Goal: Find specific page/section: Find specific page/section

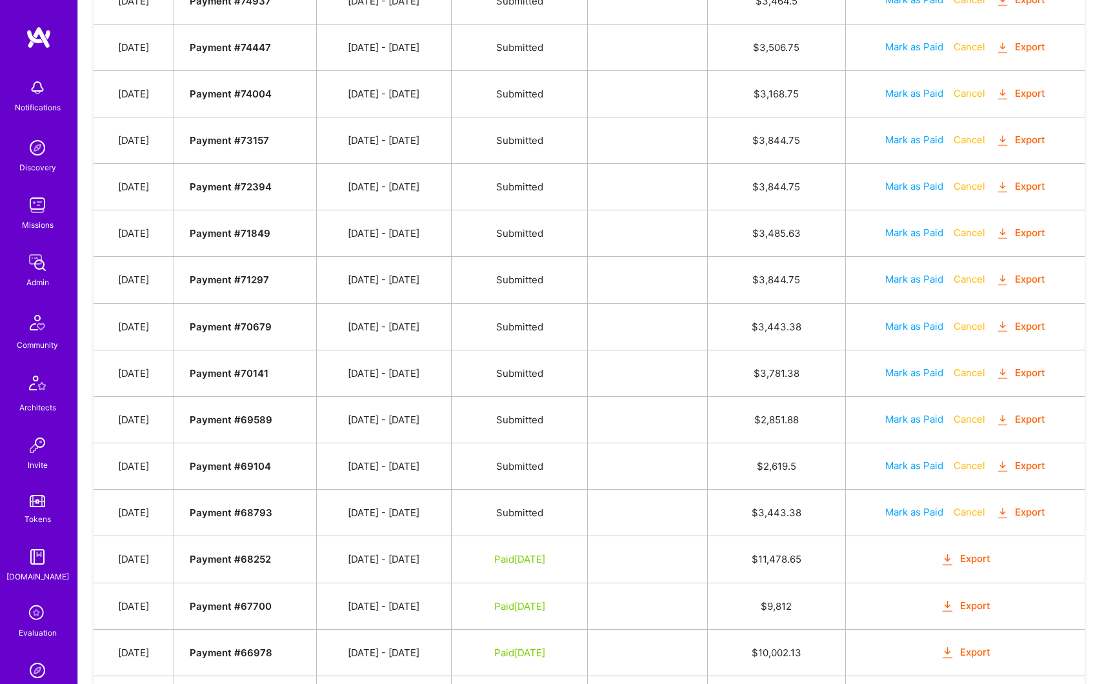
scroll to position [858, 0]
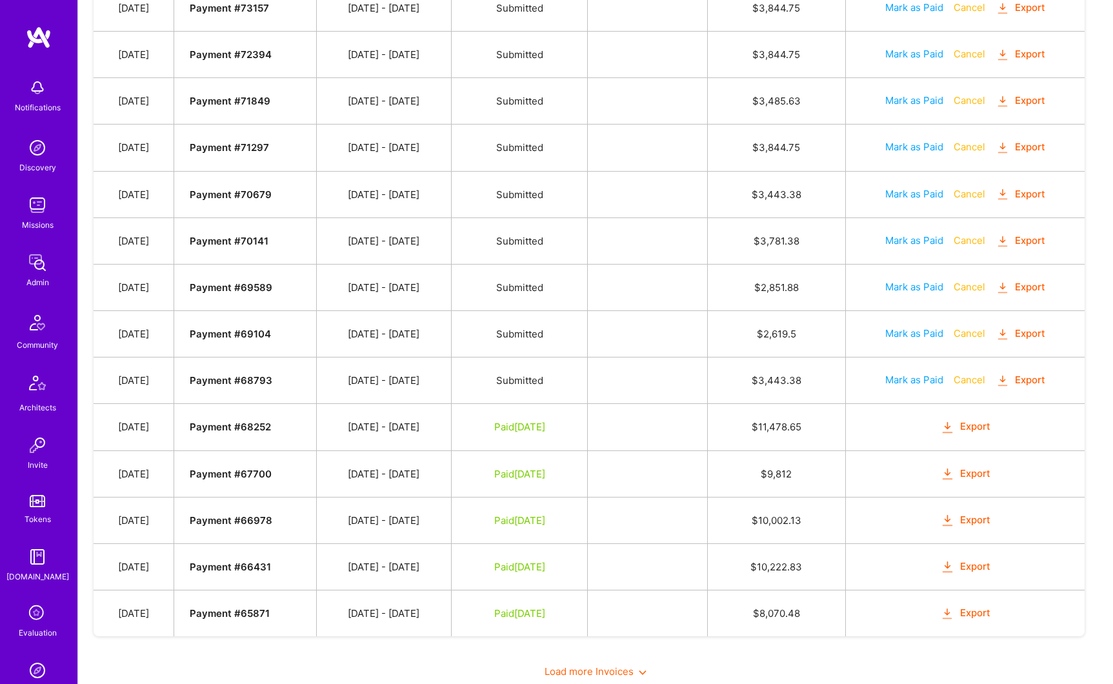
click at [983, 430] on button "Export" at bounding box center [965, 426] width 50 height 15
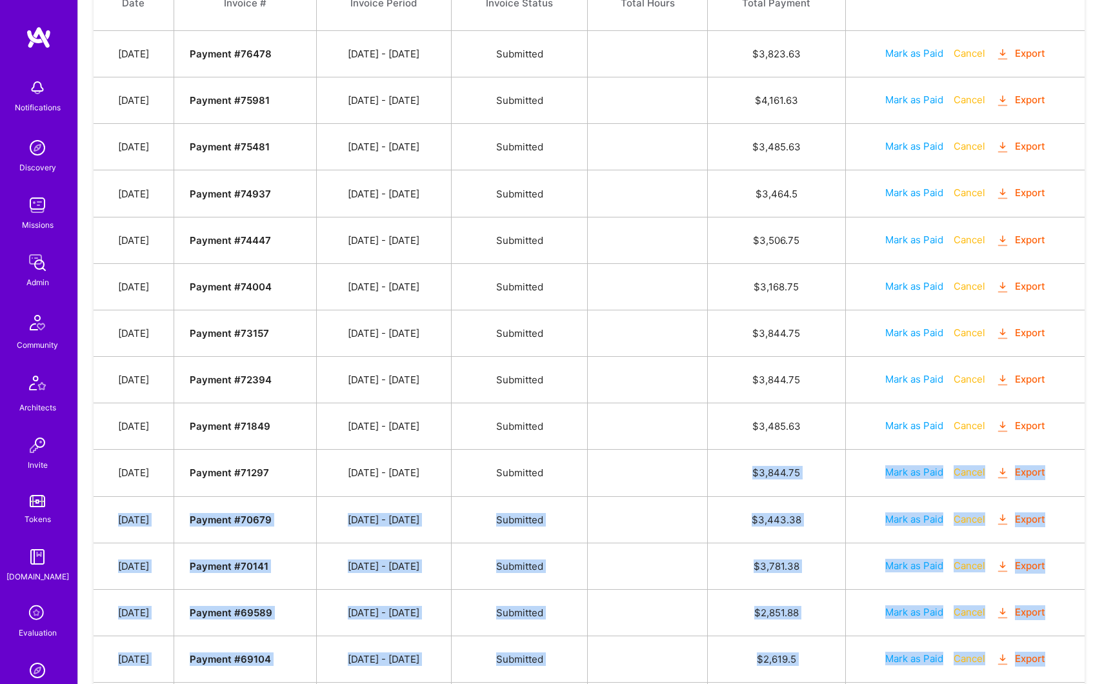
scroll to position [400, 0]
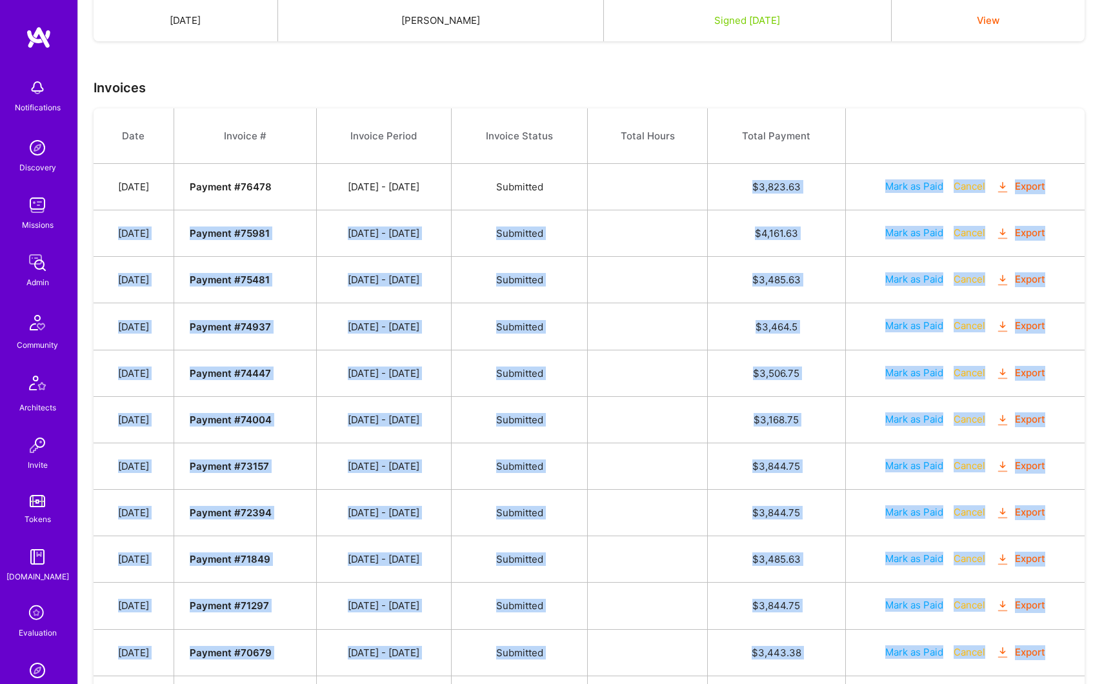
drag, startPoint x: 814, startPoint y: 613, endPoint x: 762, endPoint y: 185, distance: 431.0
click at [762, 185] on tbody "Date Invoice # Invoice Period Invoice Status Total Hours Total Payment Aug 18, …" at bounding box center [589, 601] width 991 height 986
copy tbody "$ 3,823.63 Mark as Paid Cancel Export Aug 5, 2025 Payment # 75981 07/16 - 07/31…"
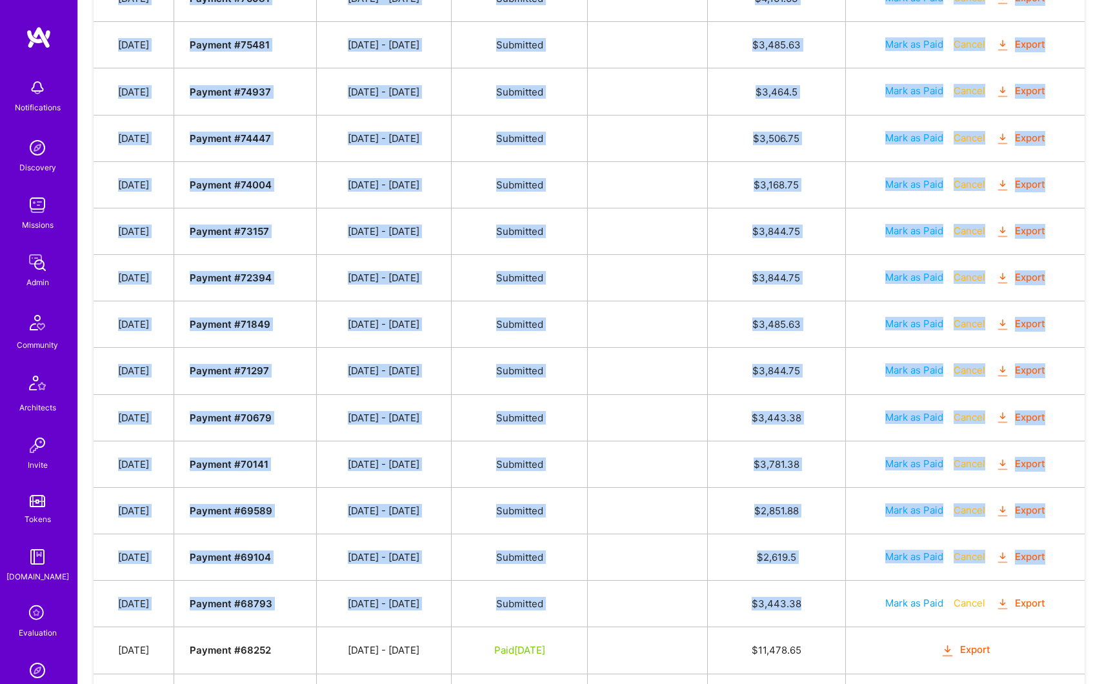
scroll to position [16, 0]
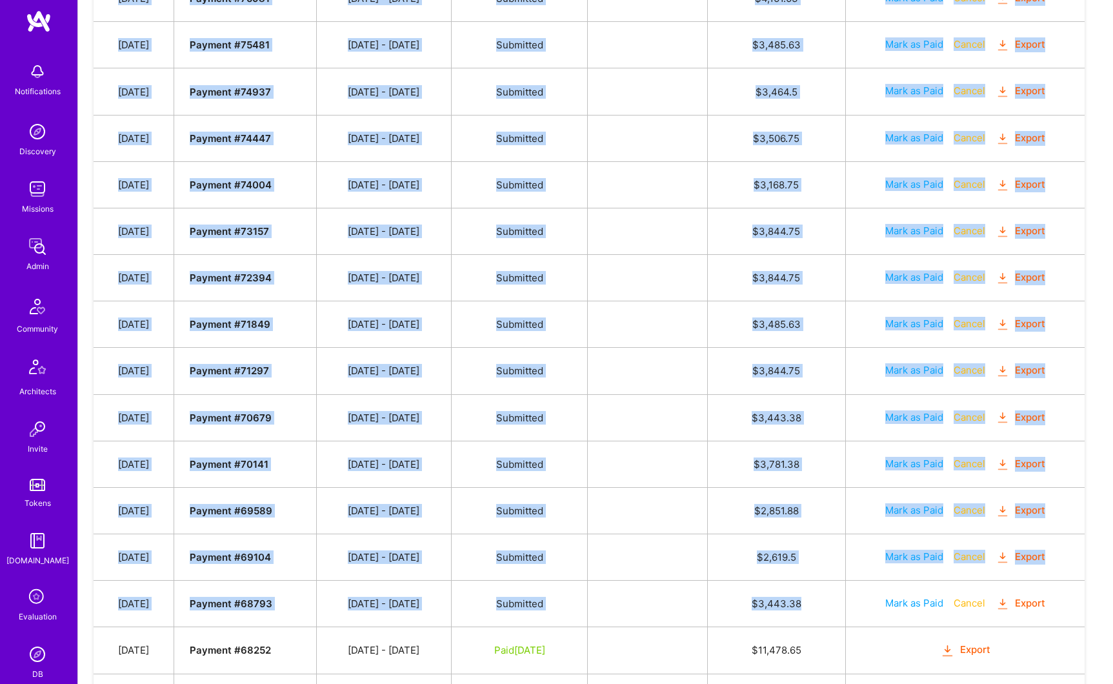
click at [28, 137] on img at bounding box center [38, 132] width 26 height 26
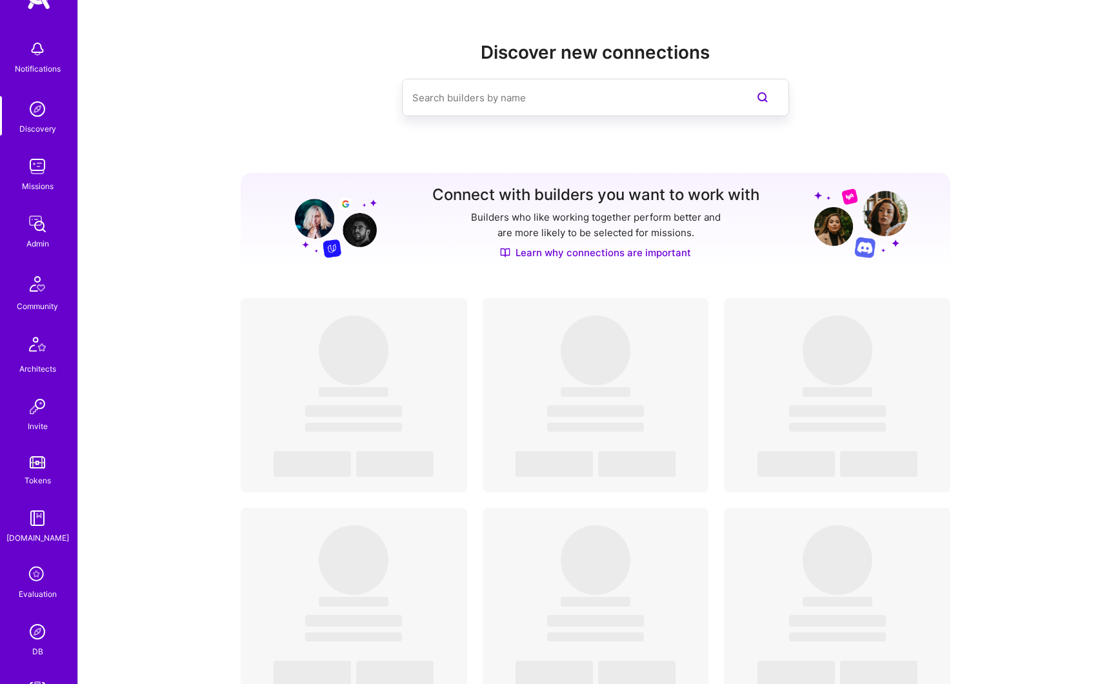
scroll to position [165, 0]
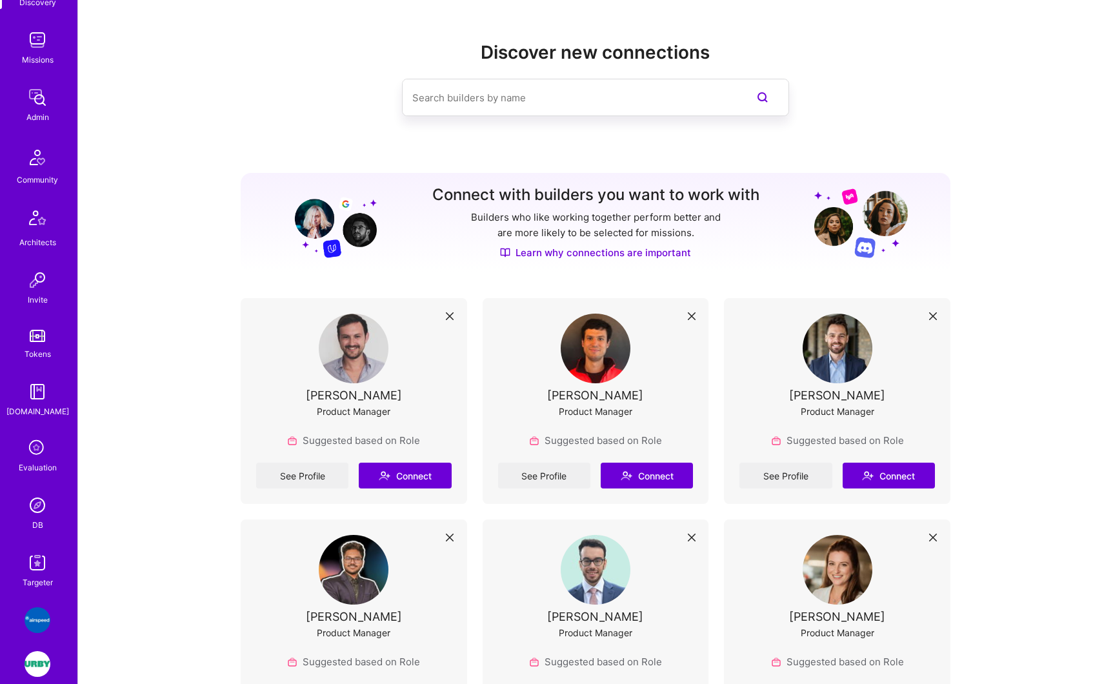
click at [33, 512] on img at bounding box center [38, 505] width 26 height 26
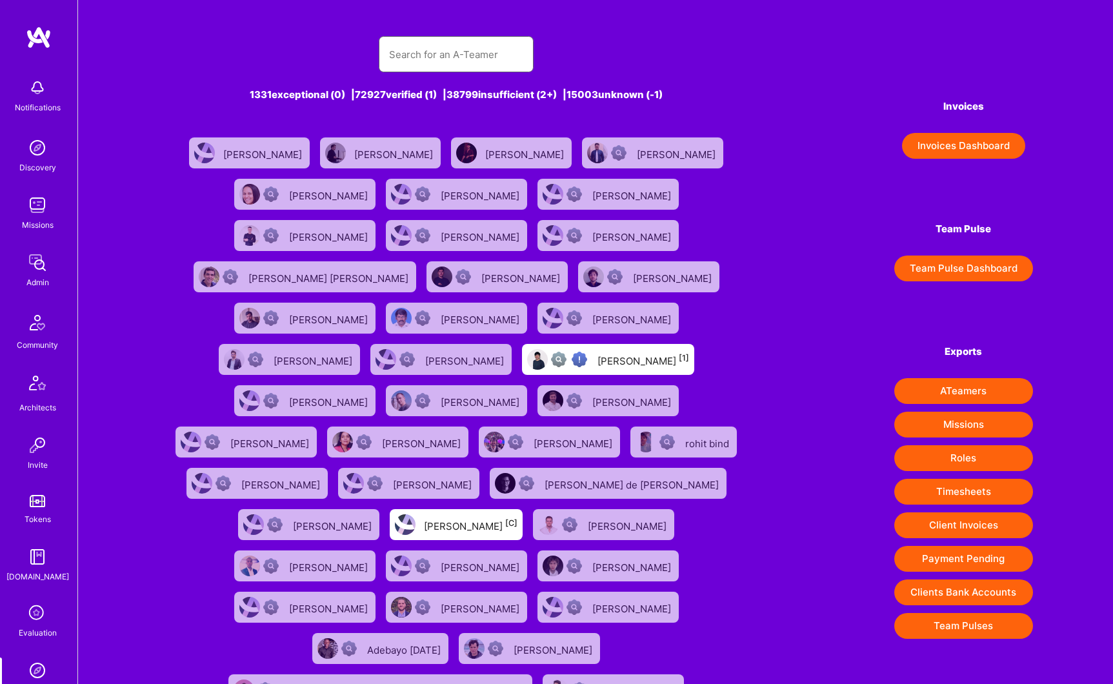
click at [466, 54] on input "text" at bounding box center [456, 54] width 134 height 33
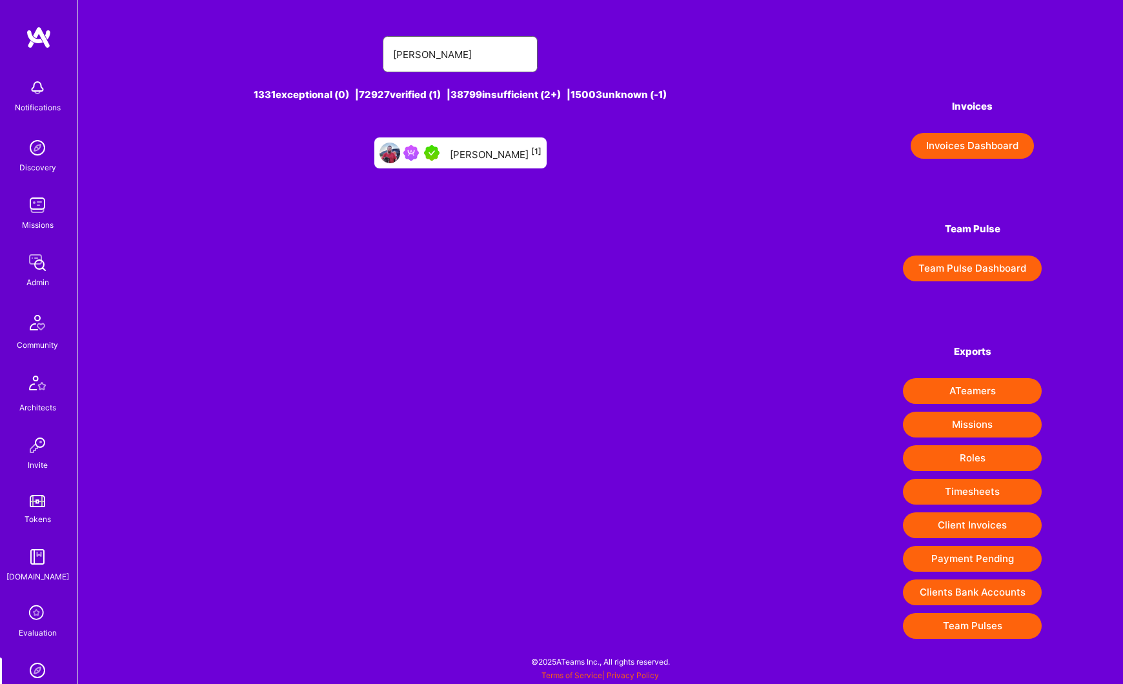
type input "Chad King"
click at [478, 152] on div "Chad King [1]" at bounding box center [496, 153] width 92 height 17
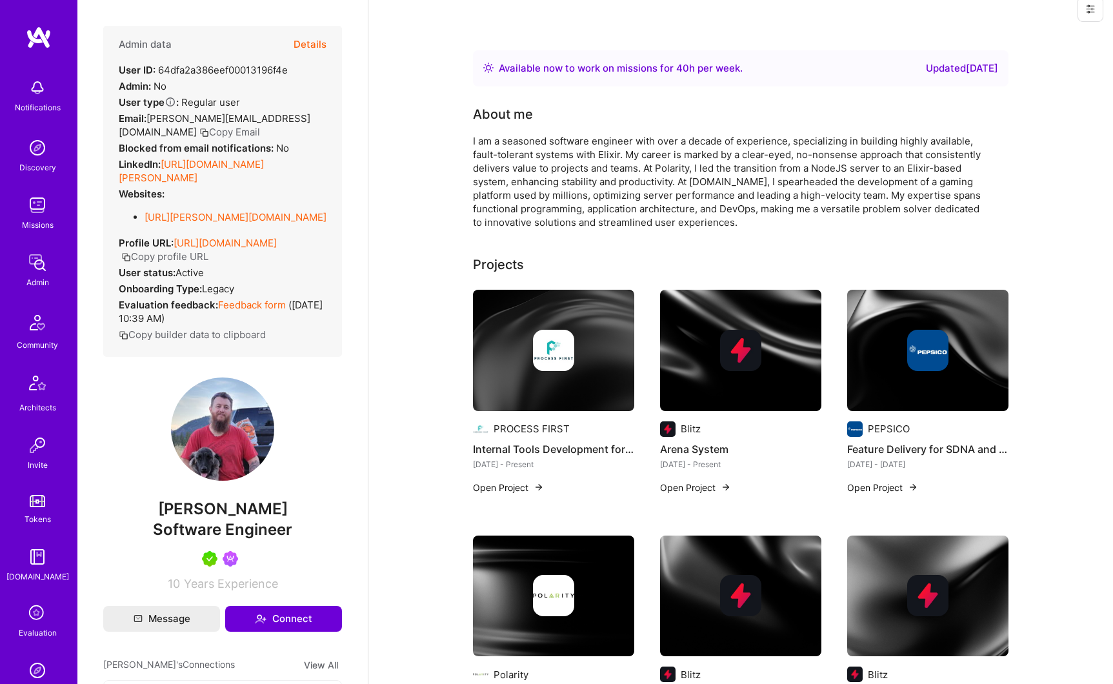
scroll to position [144, 0]
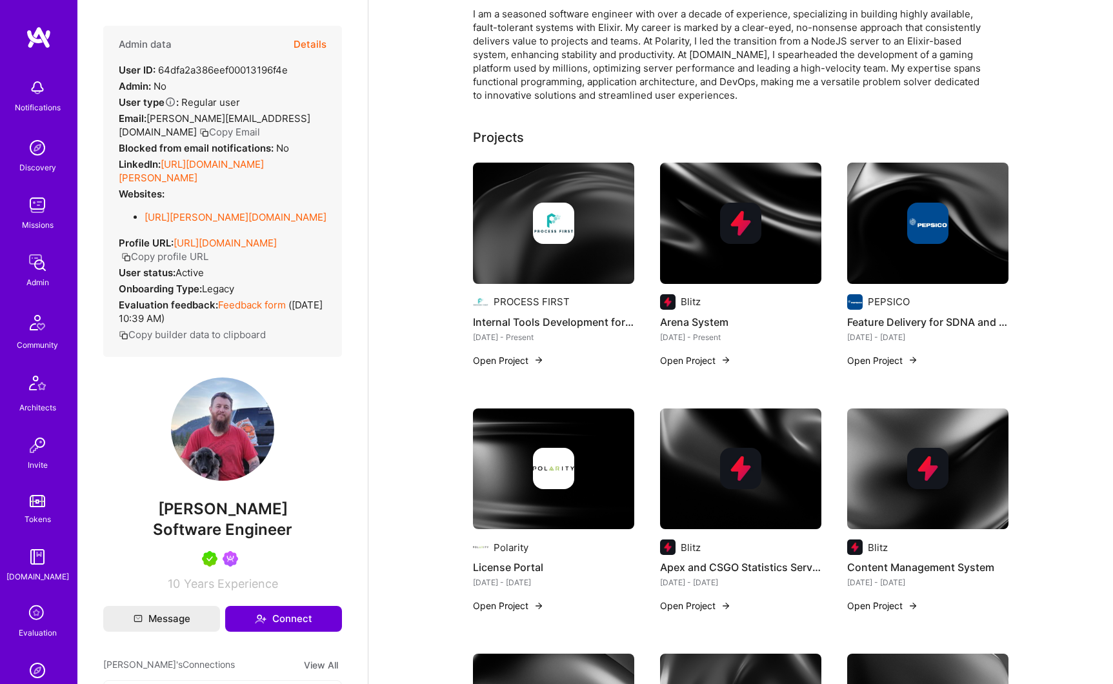
click at [208, 263] on button "Copy profile URL" at bounding box center [164, 257] width 87 height 14
